Goal: Transaction & Acquisition: Purchase product/service

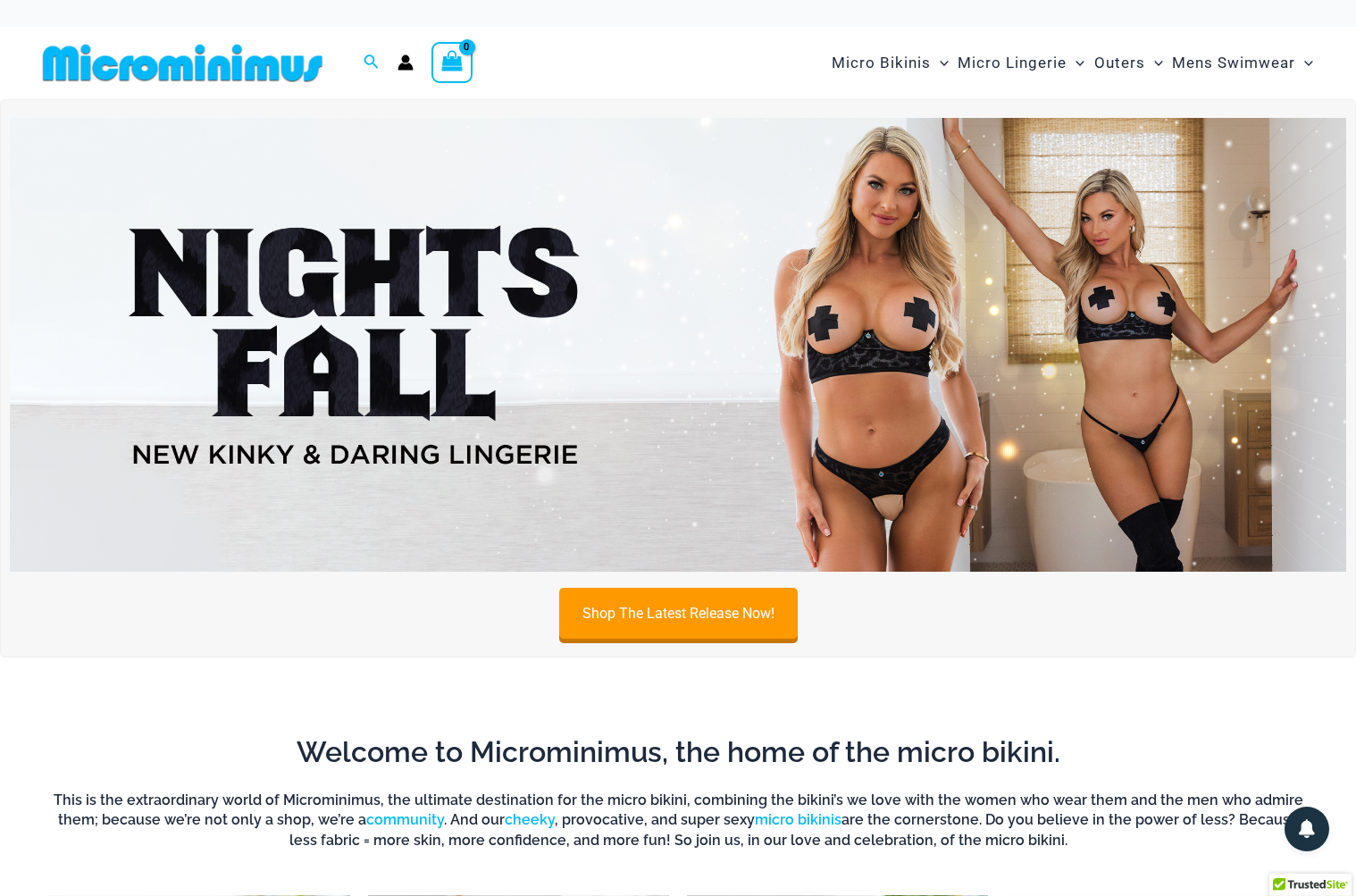
click at [269, 61] on img at bounding box center [183, 63] width 294 height 40
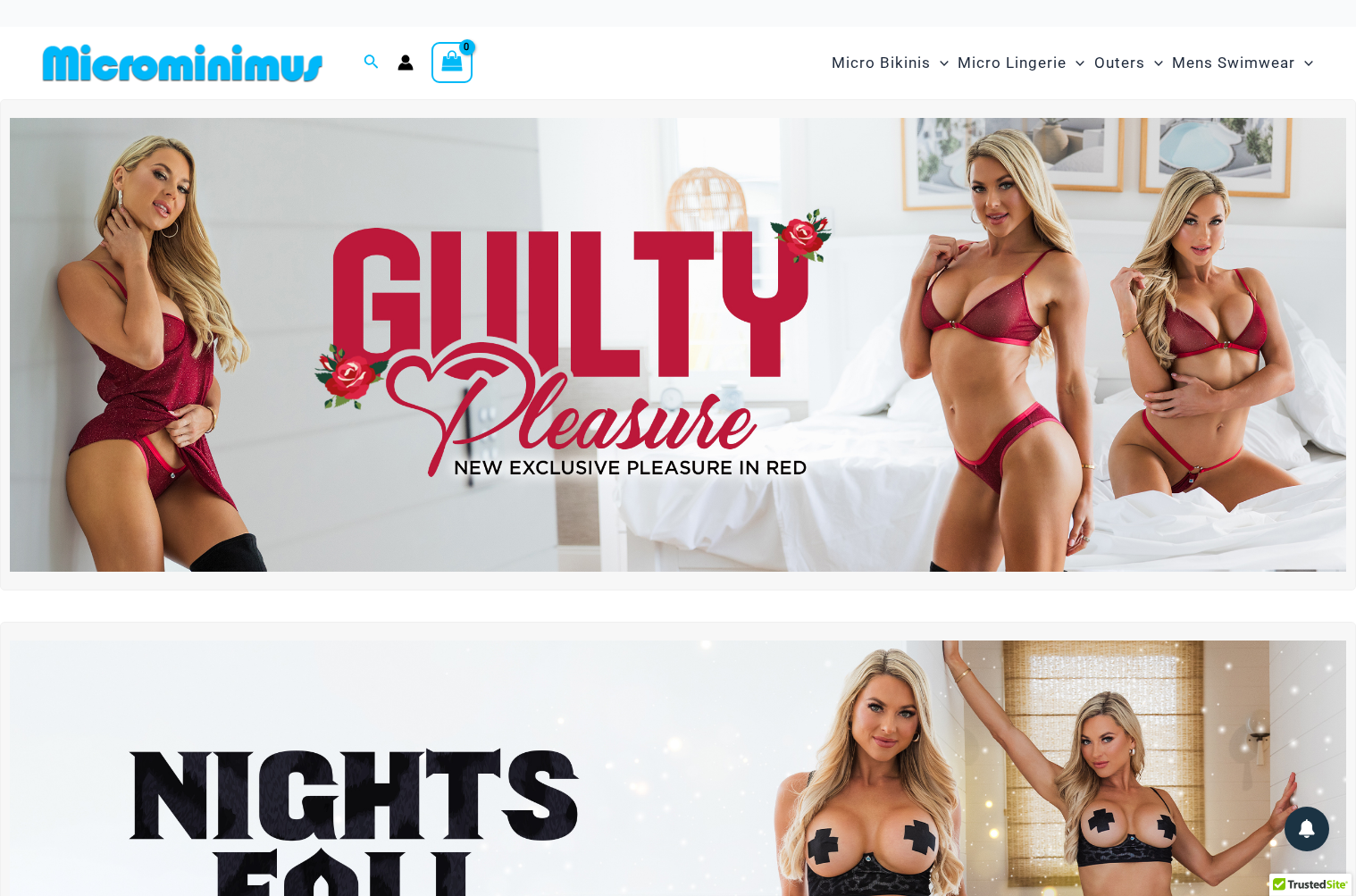
click at [189, 431] on img at bounding box center [678, 344] width 1337 height 454
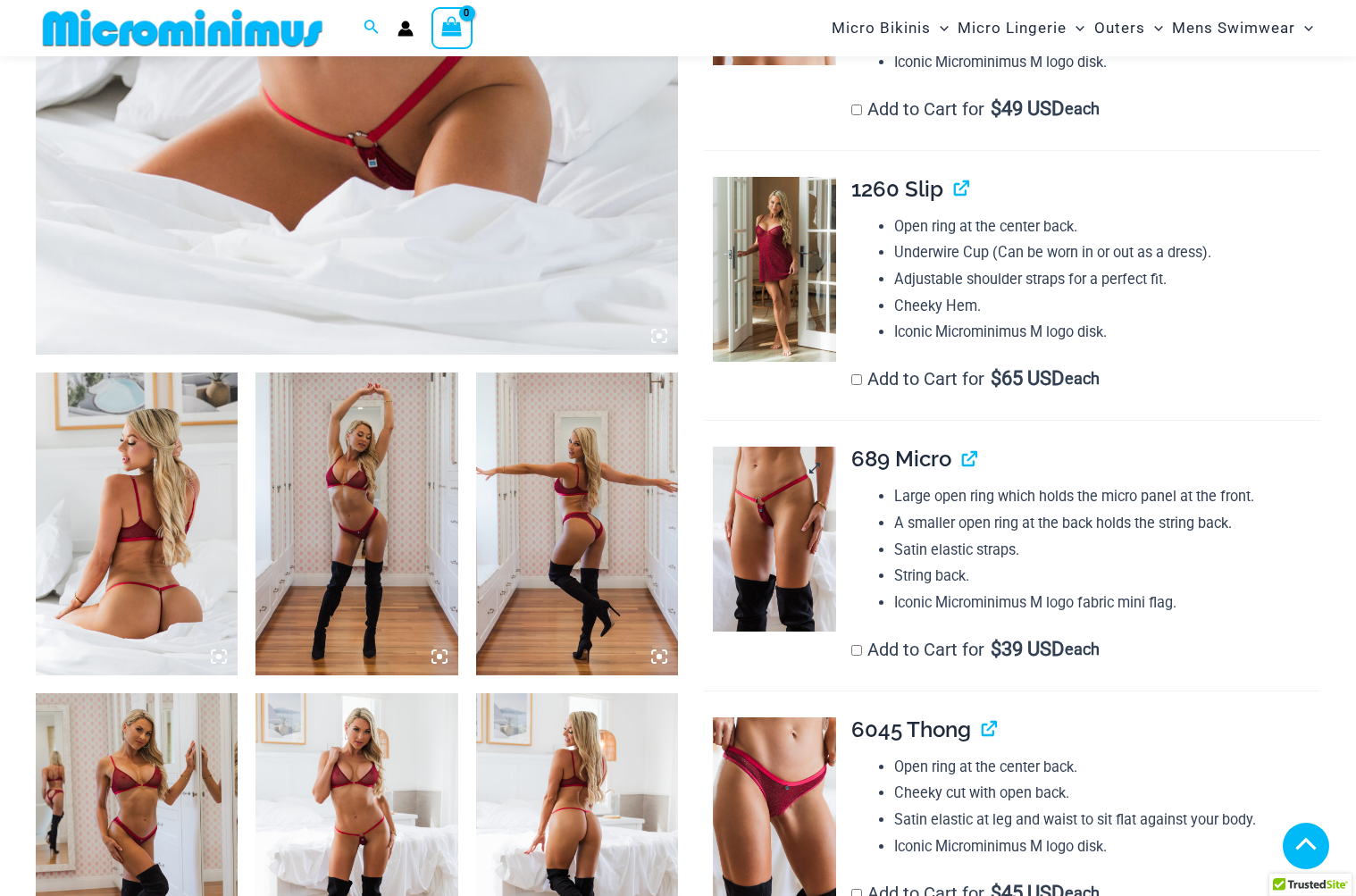
scroll to position [746, 0]
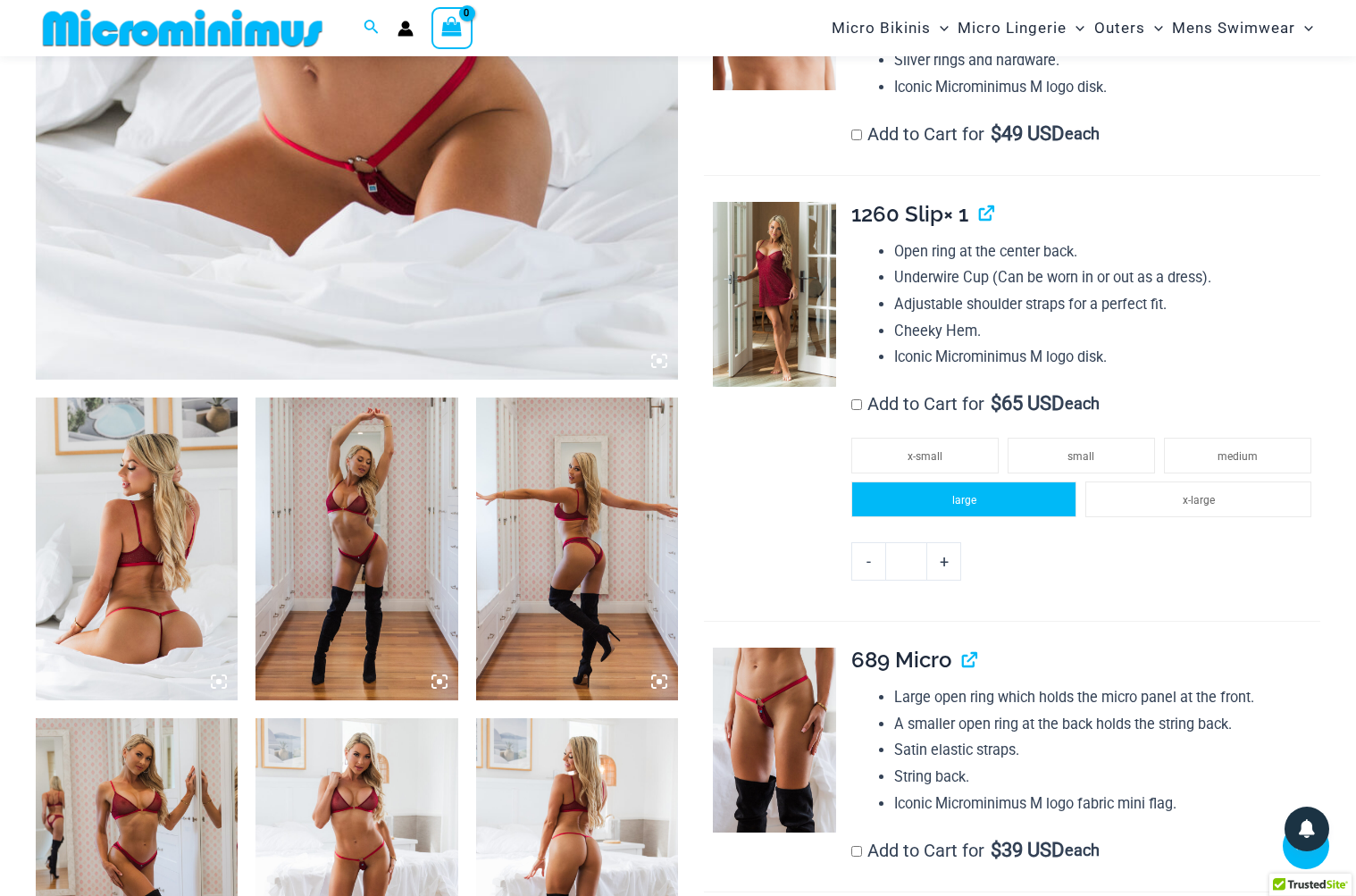
click at [983, 488] on li "large" at bounding box center [965, 499] width 226 height 36
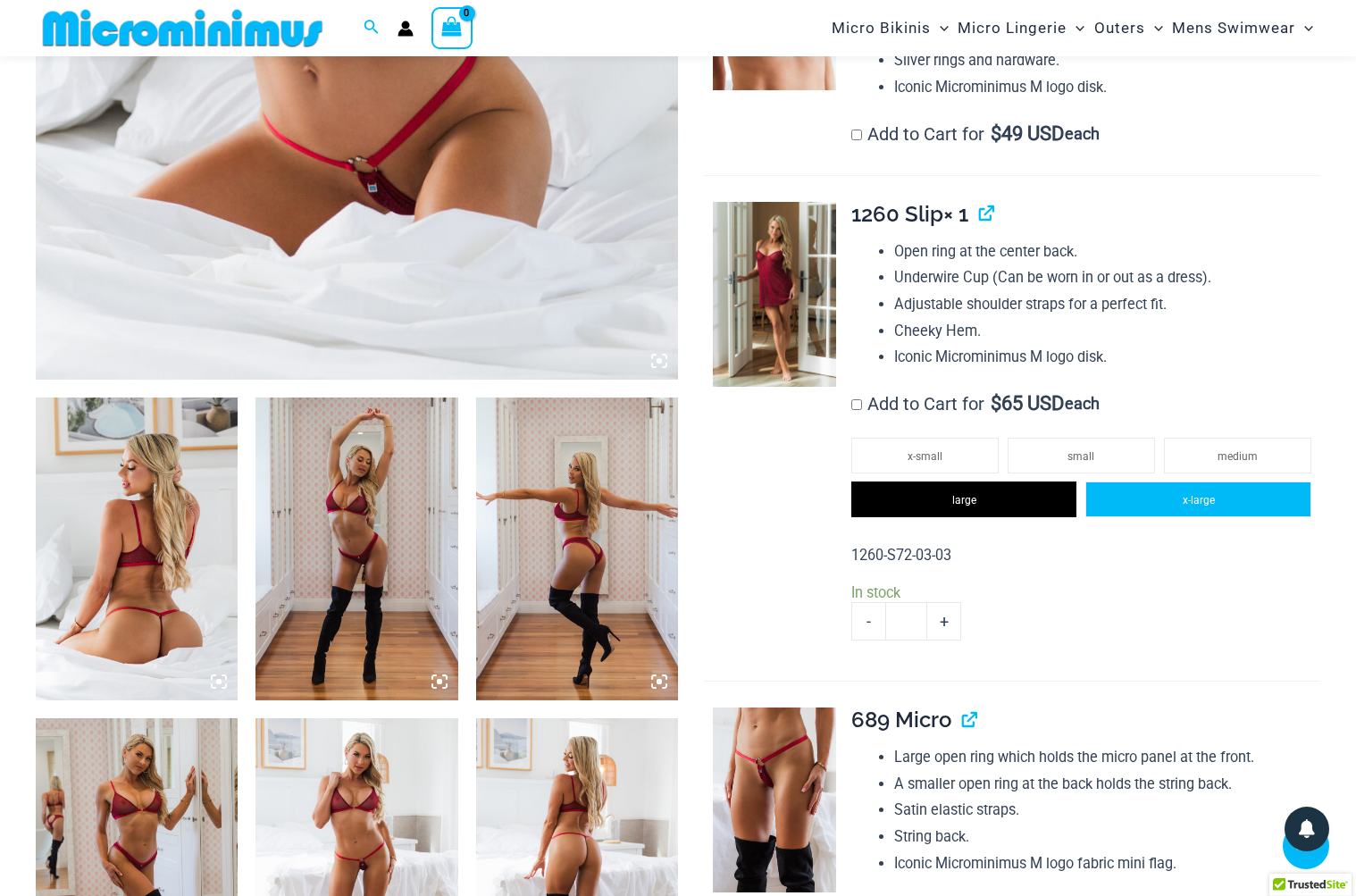
click at [1180, 501] on li "x-large" at bounding box center [1199, 499] width 226 height 36
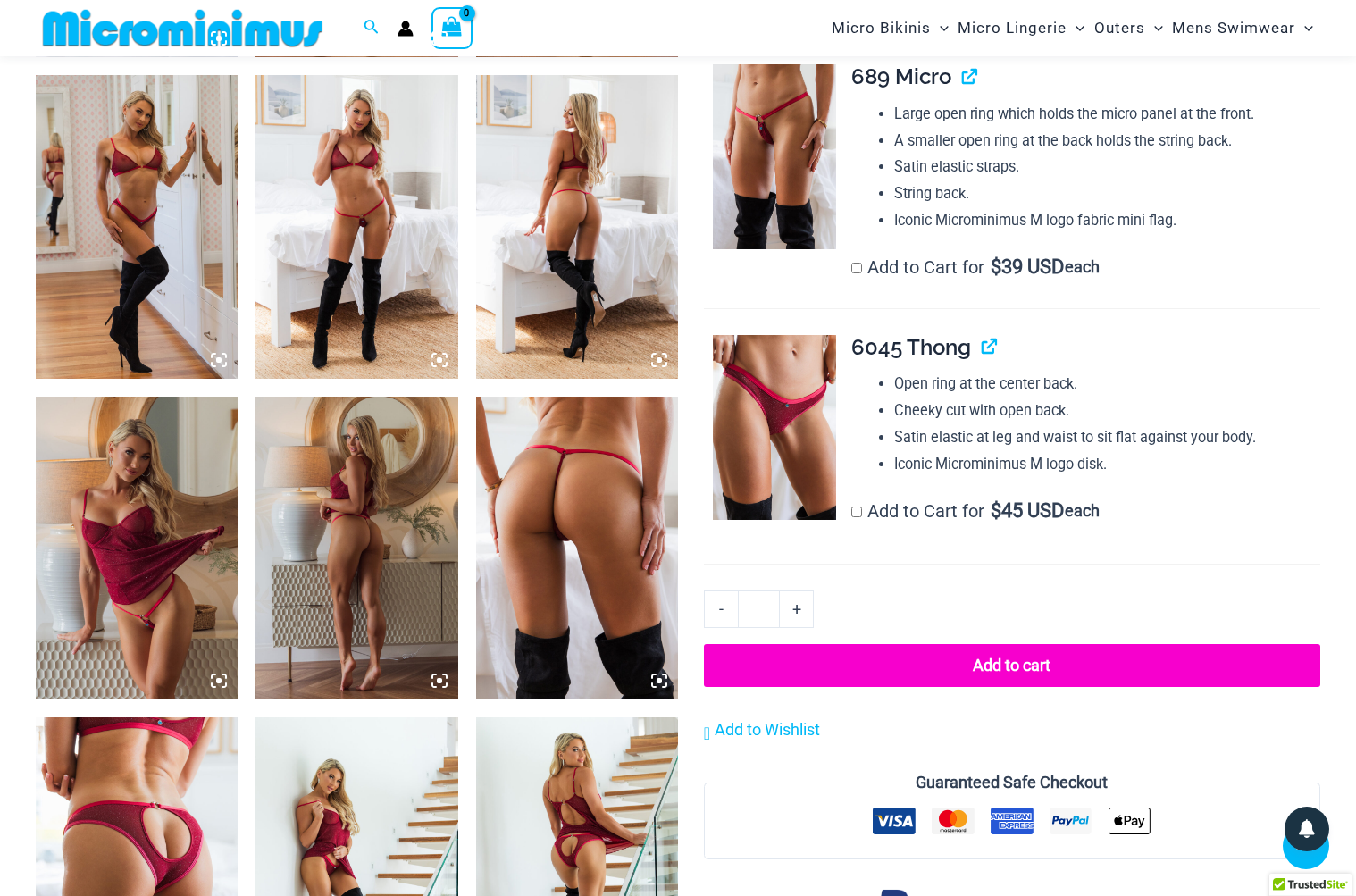
scroll to position [1391, 0]
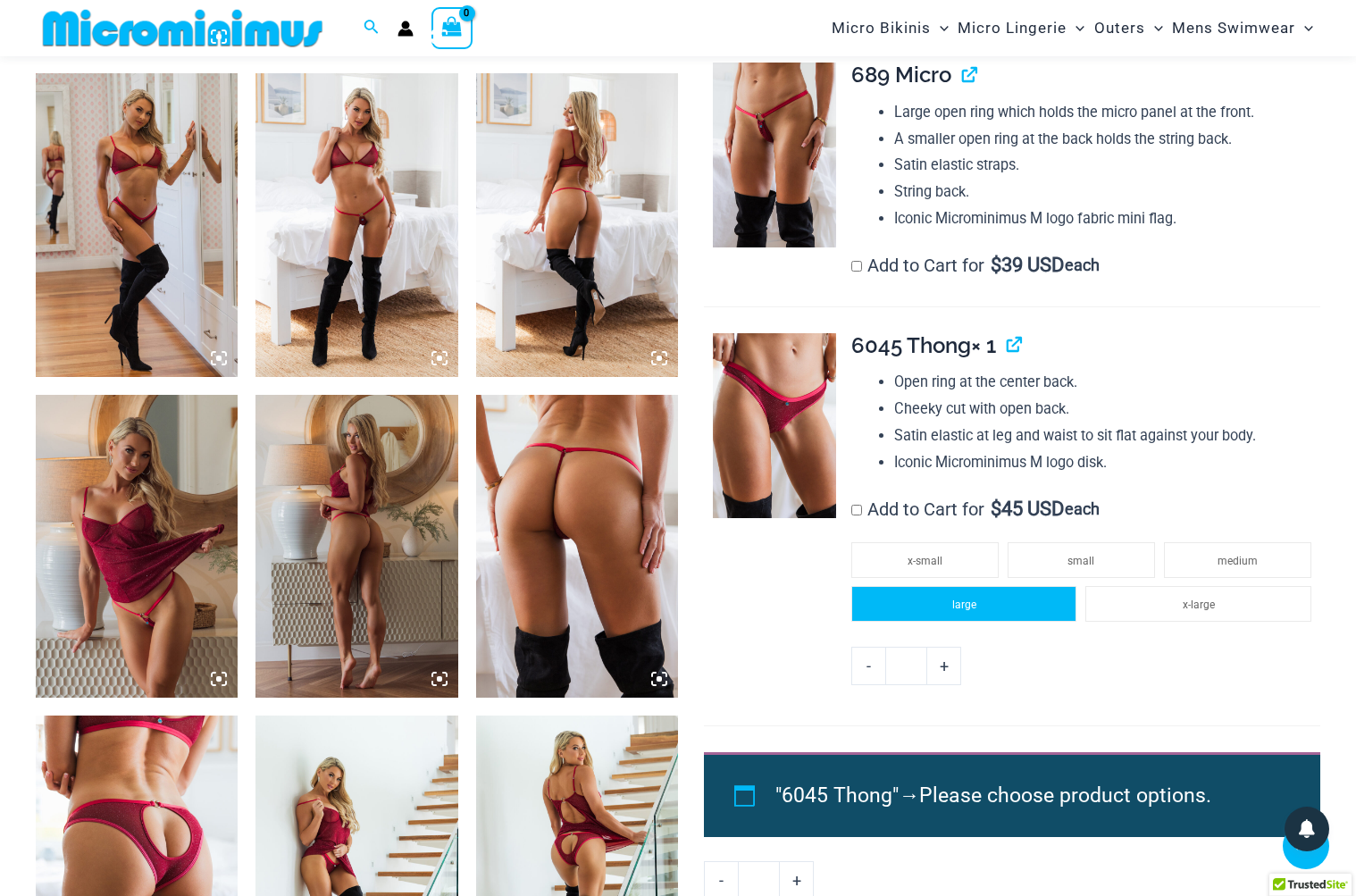
click at [979, 593] on li "large" at bounding box center [965, 604] width 226 height 36
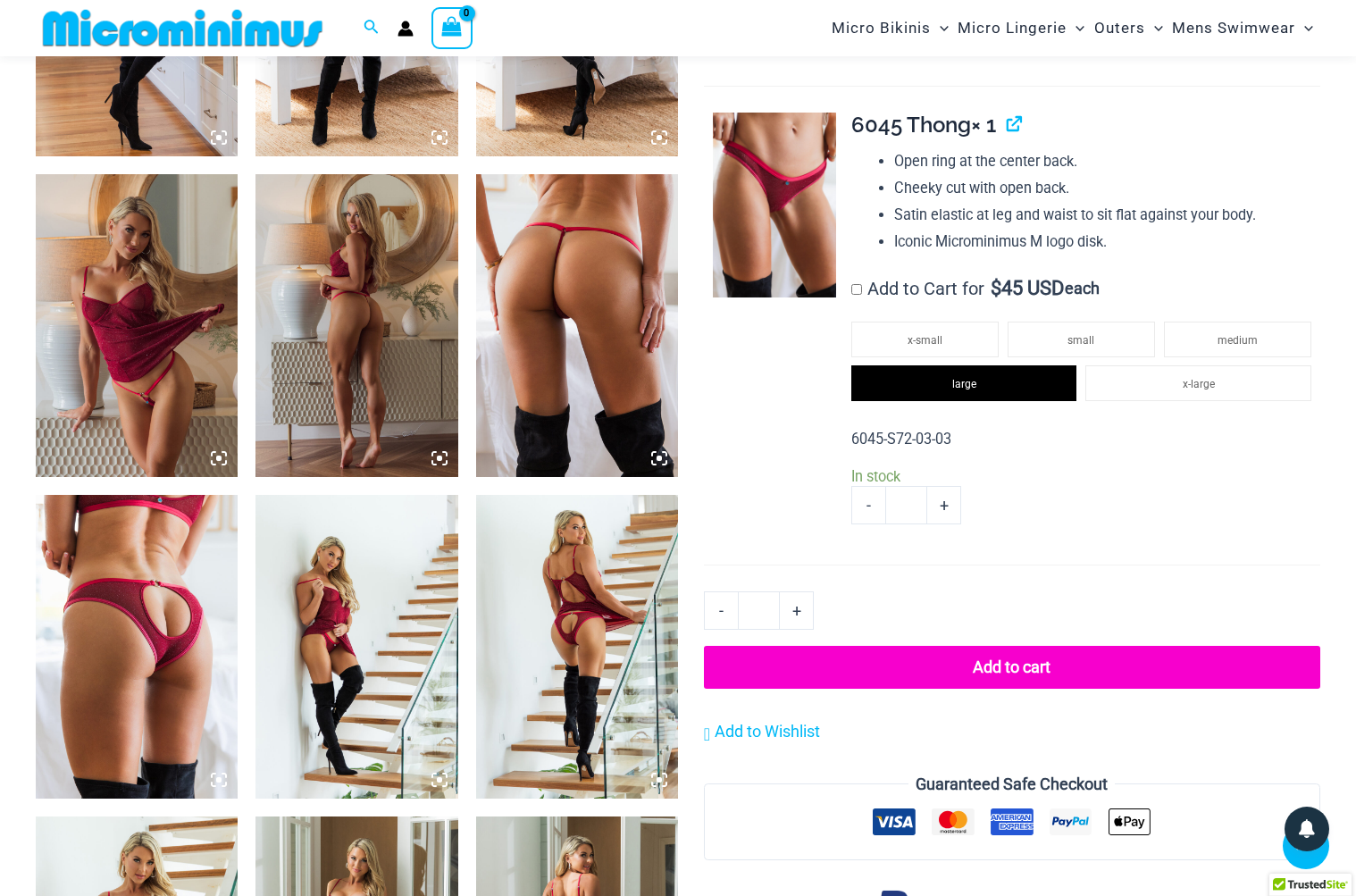
scroll to position [1623, 0]
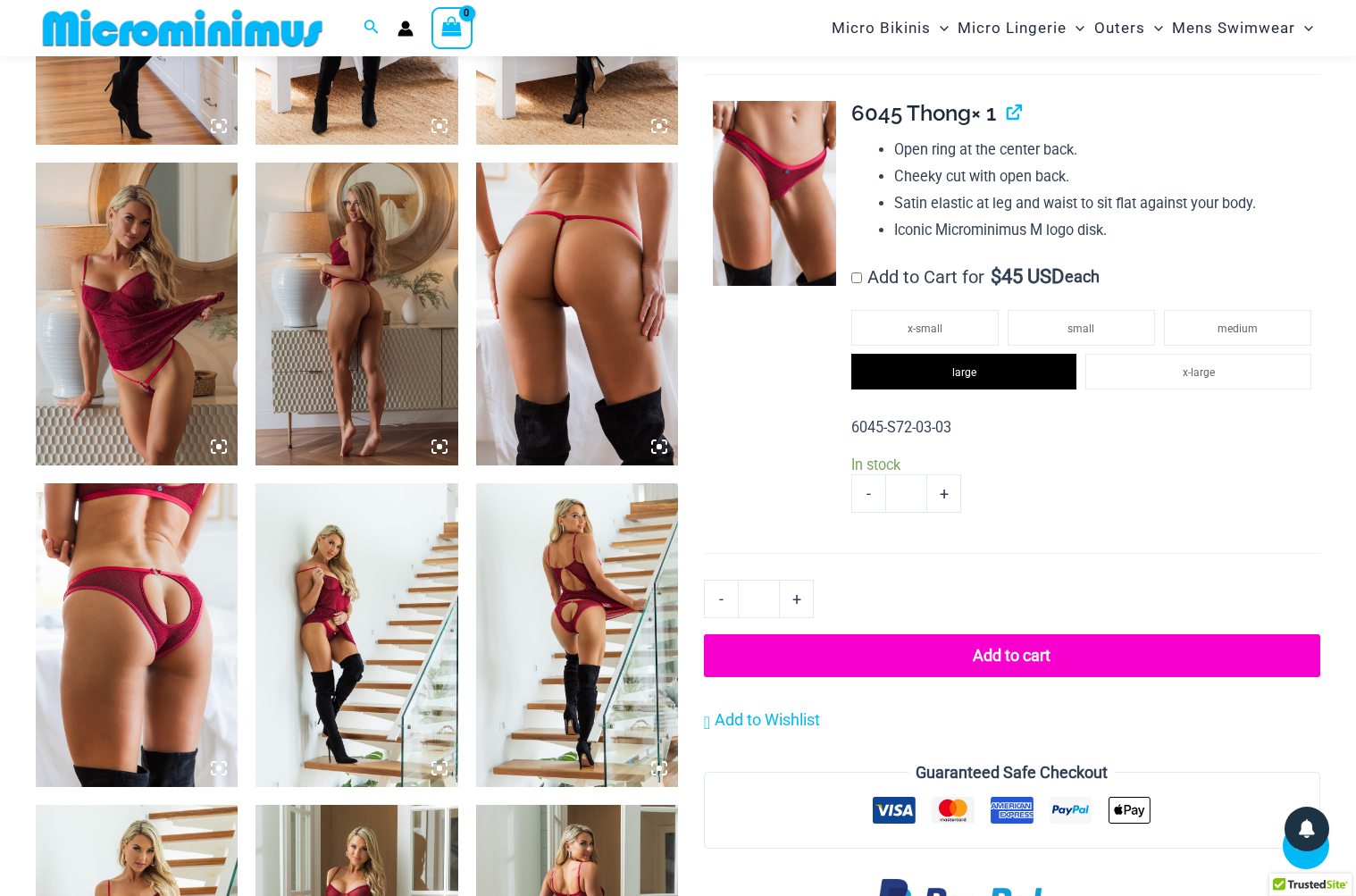
click at [983, 637] on button "Add to cart" at bounding box center [1012, 654] width 617 height 43
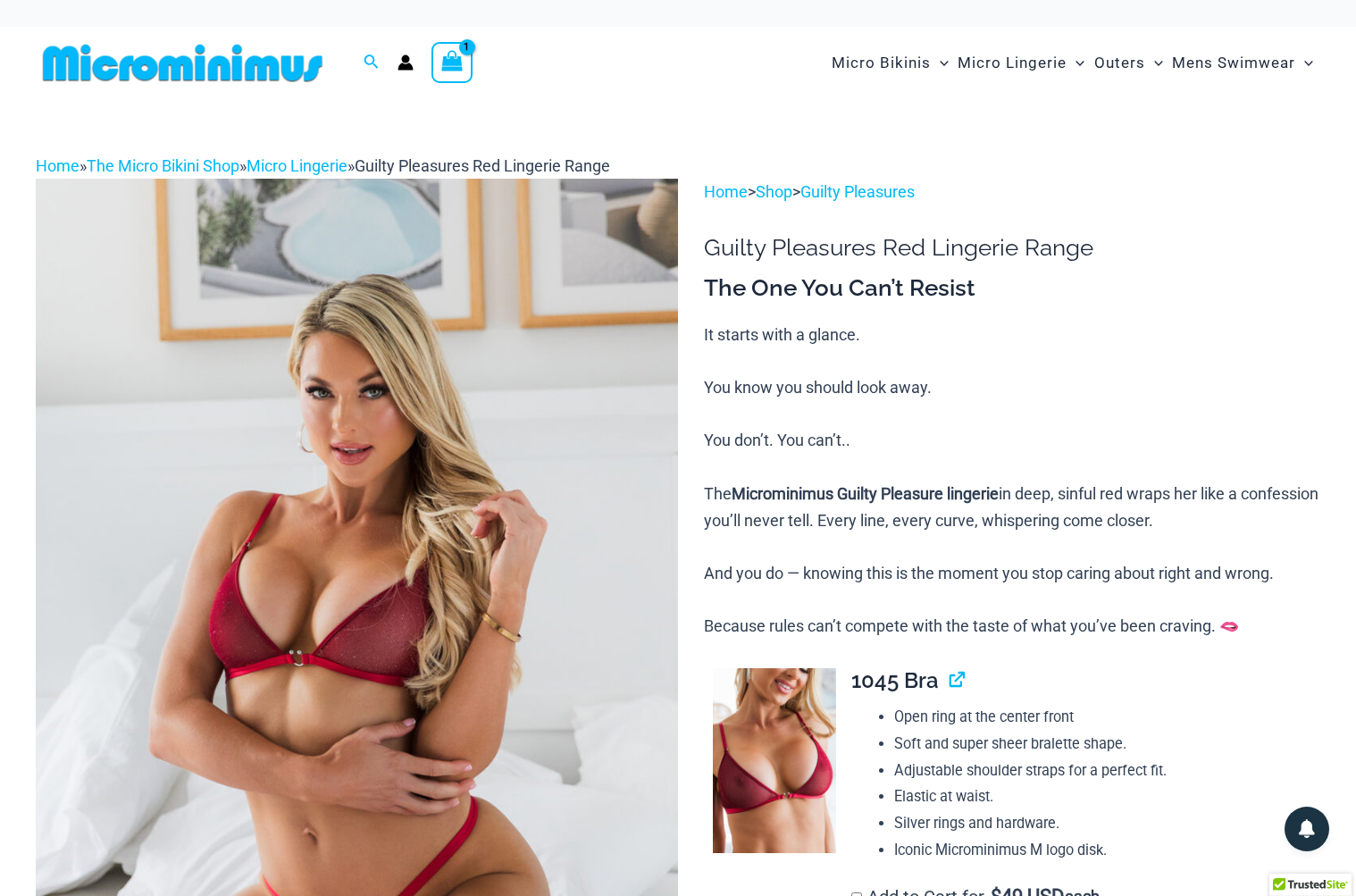
scroll to position [0, 0]
